Goal: Task Accomplishment & Management: Complete application form

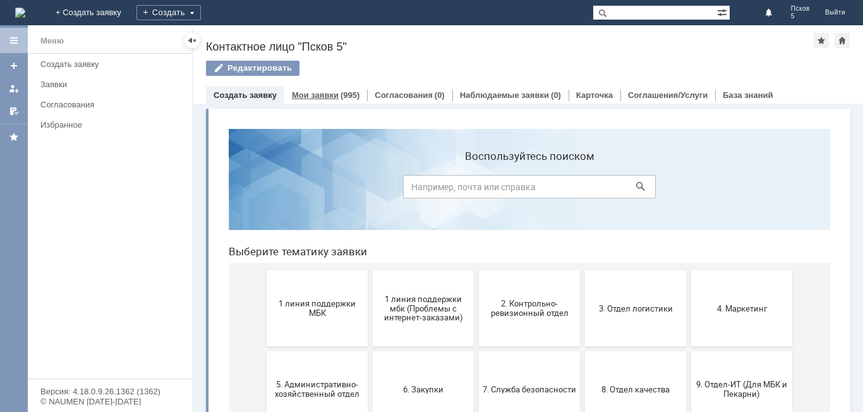
click at [313, 96] on link "Мои заявки" at bounding box center [315, 94] width 47 height 9
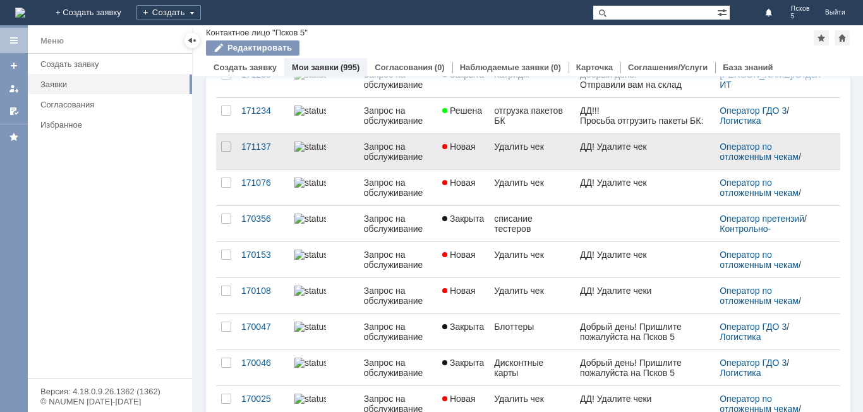
scroll to position [253, 0]
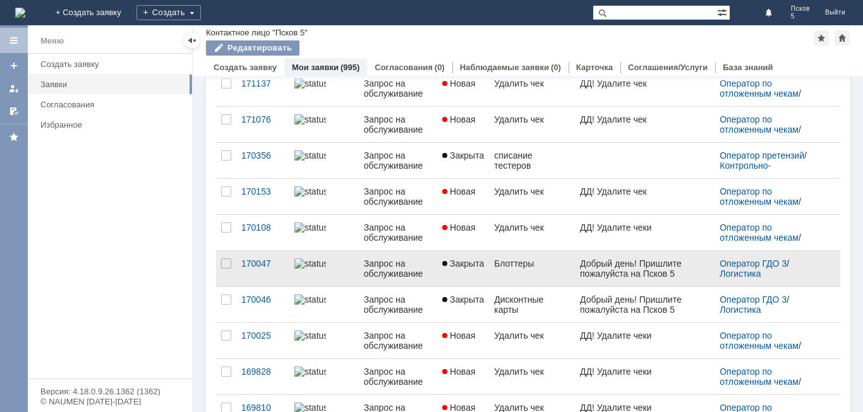
click at [600, 267] on div "Добрый день! Пришлите пожалуйста на Псков 5 блоттеров 1000шт" at bounding box center [645, 273] width 130 height 30
click at [553, 275] on link "Блоттеры" at bounding box center [532, 268] width 86 height 35
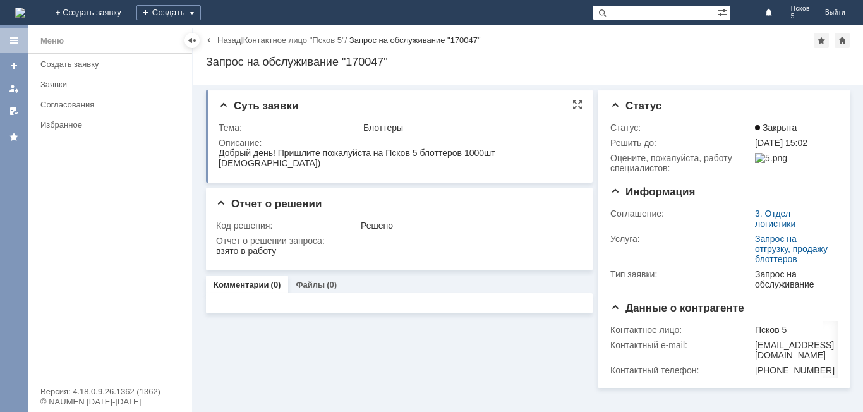
drag, startPoint x: 214, startPoint y: 151, endPoint x: 217, endPoint y: 159, distance: 8.0
click at [217, 159] on div "Суть заявки Тема: Блоттеры Описание:" at bounding box center [399, 136] width 387 height 93
click at [216, 155] on div "Суть заявки Тема: Блоттеры Описание:" at bounding box center [399, 136] width 387 height 93
click at [364, 175] on div "Суть заявки Тема: Блоттеры Описание:" at bounding box center [399, 136] width 387 height 93
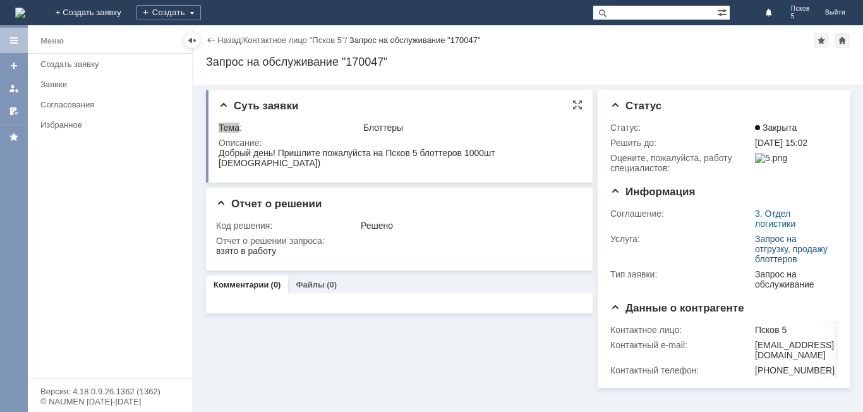
click at [469, 159] on div "[DEMOGRAPHIC_DATA])" at bounding box center [357, 163] width 277 height 10
click at [487, 154] on div "Добрый день! Пришлите пожалуйста на Псков 5 блоттеров 1000шт" at bounding box center [357, 153] width 277 height 10
drag, startPoint x: 490, startPoint y: 154, endPoint x: 214, endPoint y: 152, distance: 276.1
click at [219, 152] on html "Добрый день! Пришлите пожалуйста на Псков 5 блоттеров 1000шт Спасибо)" at bounding box center [398, 158] width 359 height 20
copy div "Добрый день! Пришлите пожалуйста на Псков 5 блоттеров 1000ш"
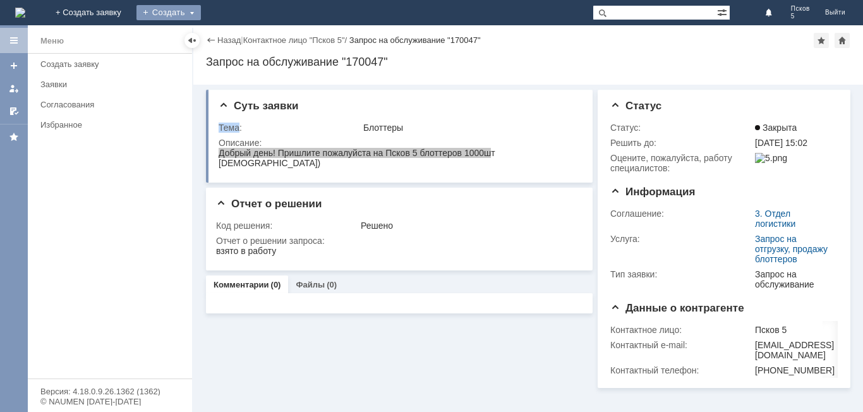
click at [201, 8] on div "Создать" at bounding box center [168, 12] width 64 height 15
click at [235, 37] on link "Заявка" at bounding box center [187, 37] width 96 height 15
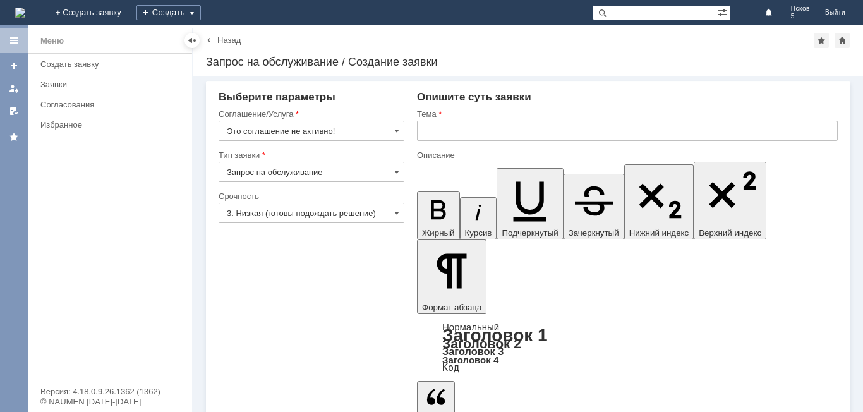
click at [483, 133] on input "text" at bounding box center [627, 131] width 421 height 20
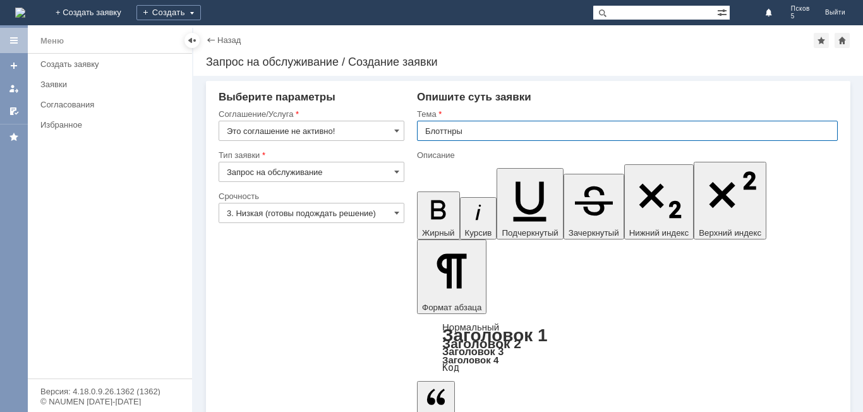
click at [451, 127] on input "Блоттнры" at bounding box center [627, 131] width 421 height 20
type input "Блоттеры"
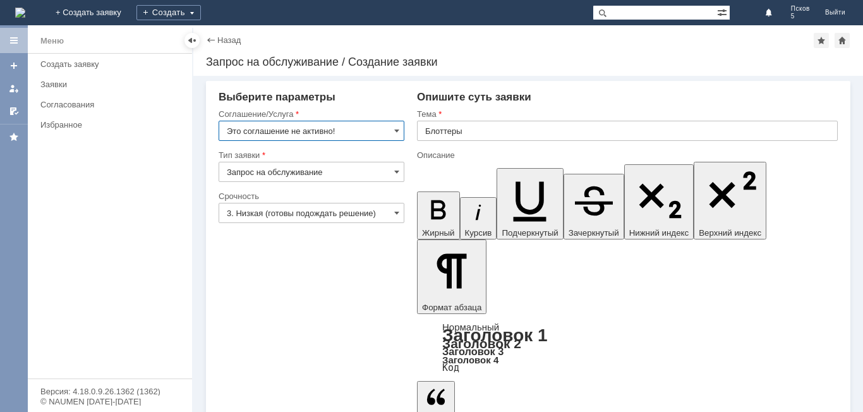
click at [402, 127] on input "Это соглашение не активно!" at bounding box center [312, 131] width 186 height 20
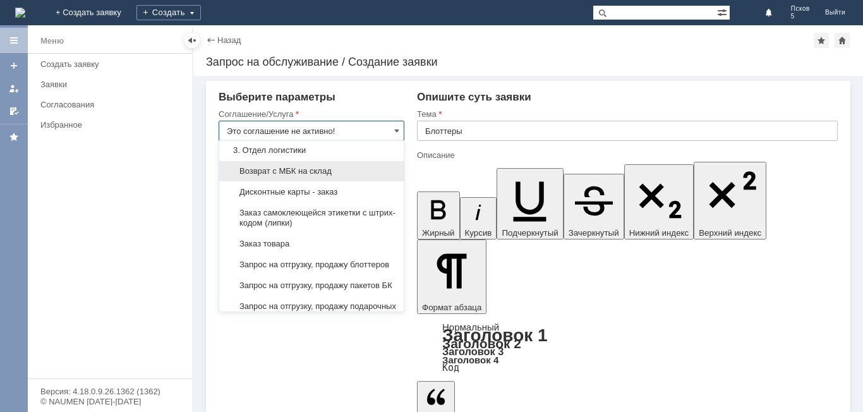
scroll to position [379, 0]
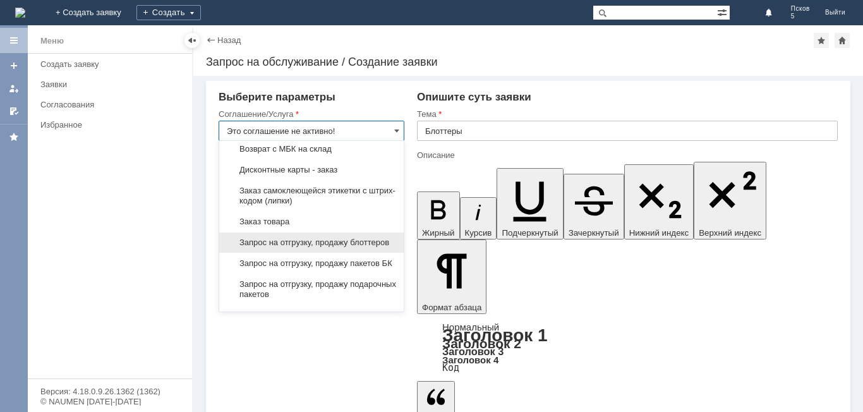
click at [313, 248] on span "Запрос на отгрузку, продажу блоттеров" at bounding box center [311, 243] width 169 height 10
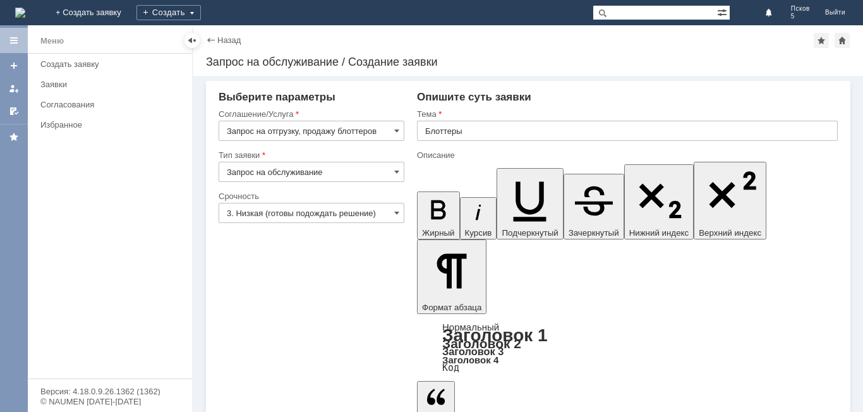
type input "Запрос на отгрузку, продажу блоттеров"
click at [394, 211] on span at bounding box center [396, 213] width 5 height 10
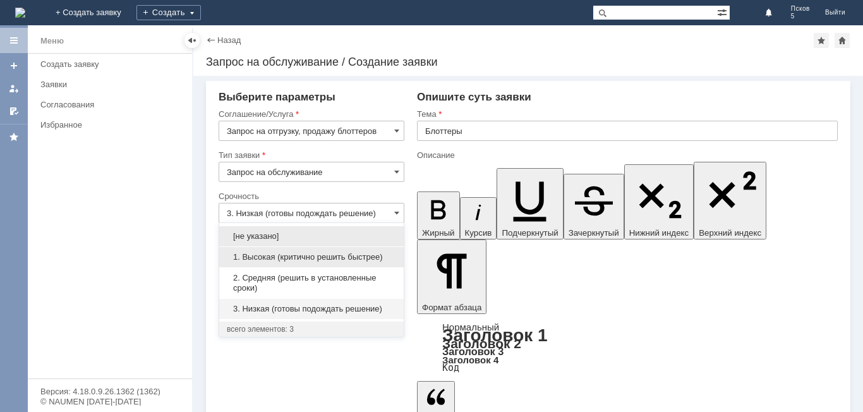
click at [332, 251] on div "1. Высокая (критично решить быстрее)" at bounding box center [311, 257] width 184 height 20
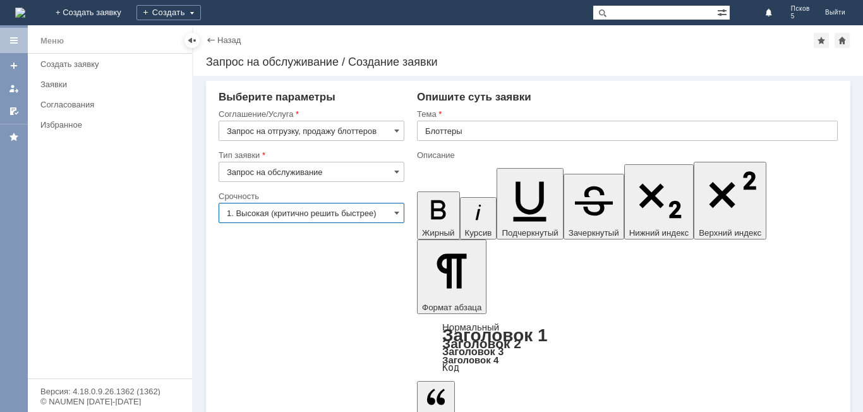
type input "1. Высокая (критично решить быстрее)"
